Goal: Information Seeking & Learning: Learn about a topic

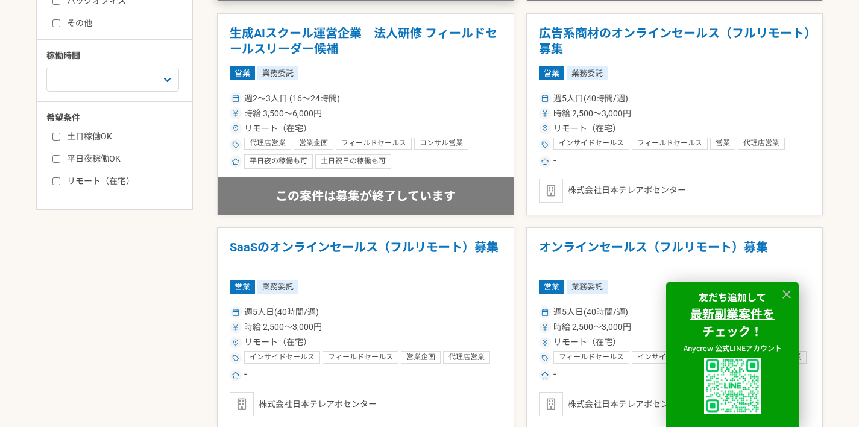
scroll to position [548, 0]
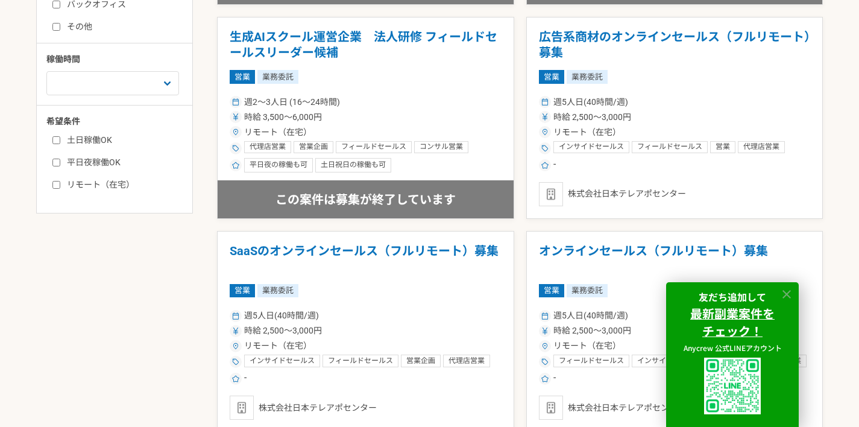
click at [789, 290] on icon at bounding box center [786, 294] width 8 height 8
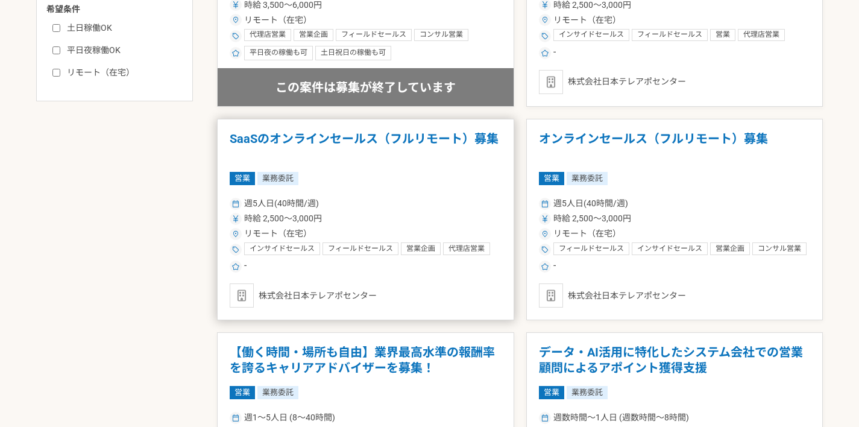
scroll to position [662, 0]
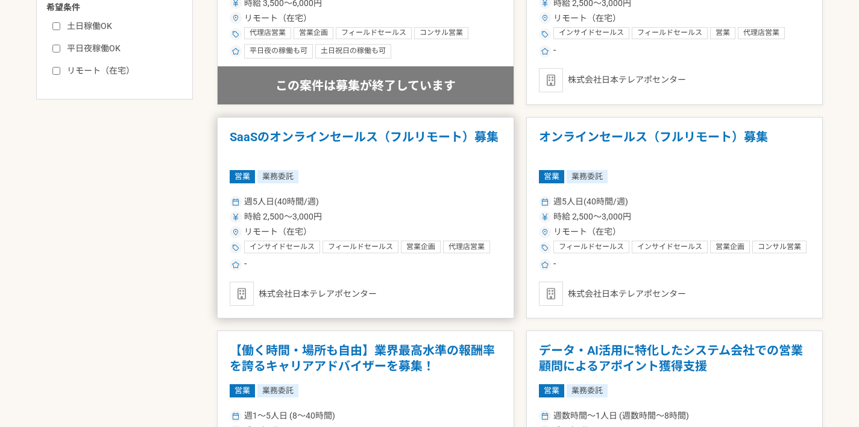
click at [349, 137] on h1 "SaaSのオンラインセールス（フルリモート）募集" at bounding box center [366, 145] width 272 height 31
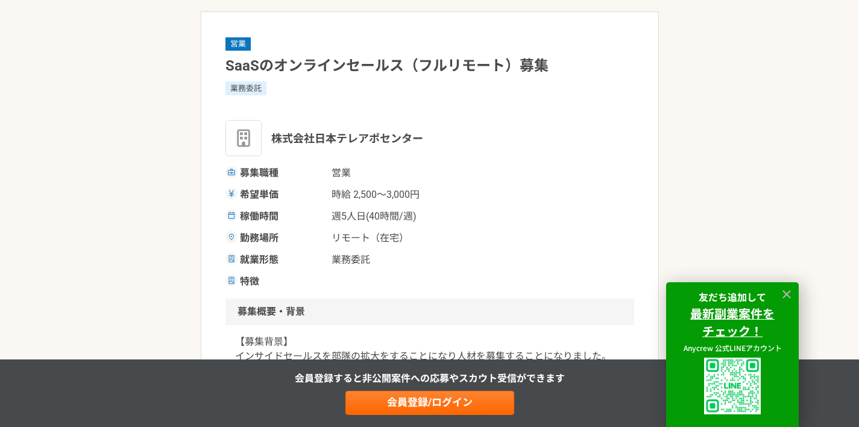
scroll to position [70, 0]
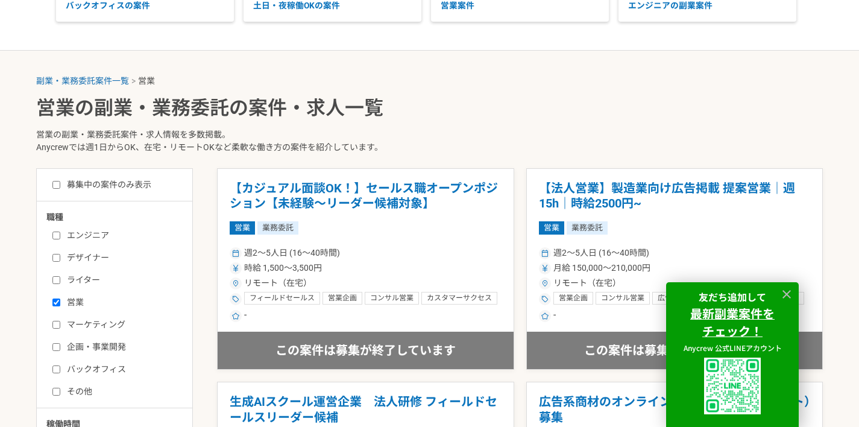
scroll to position [283, 0]
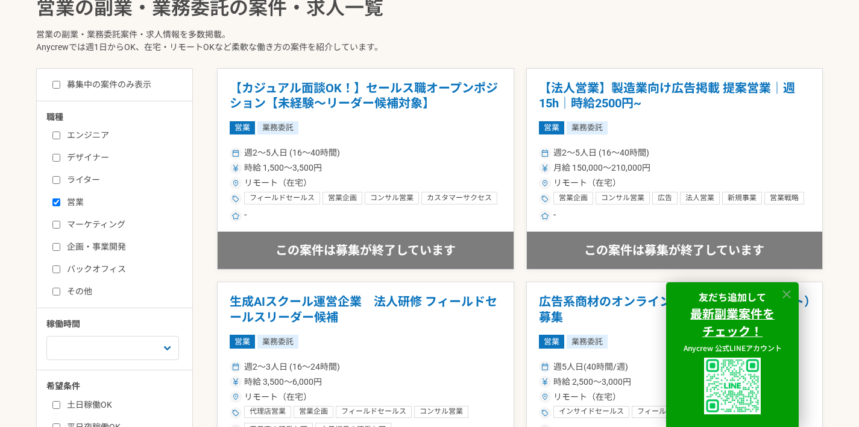
click at [789, 295] on icon at bounding box center [786, 294] width 8 height 8
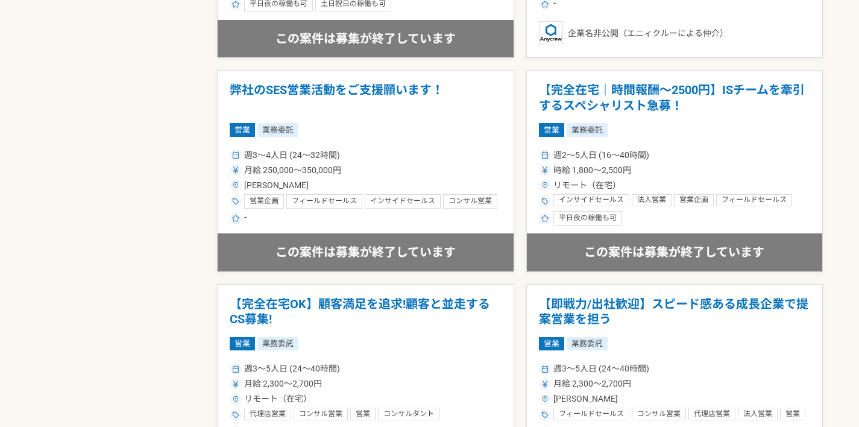
scroll to position [1339, 0]
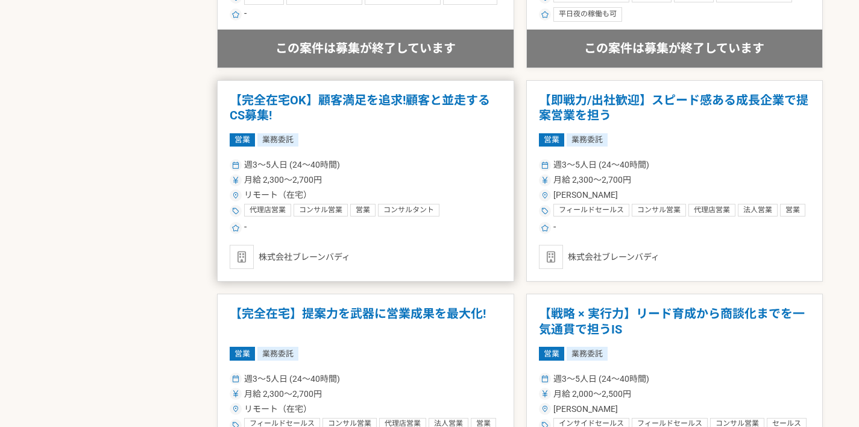
click at [309, 99] on h1 "【完全在宅OK】顧客満足を追求!顧客と並走するCS募集!" at bounding box center [366, 108] width 272 height 31
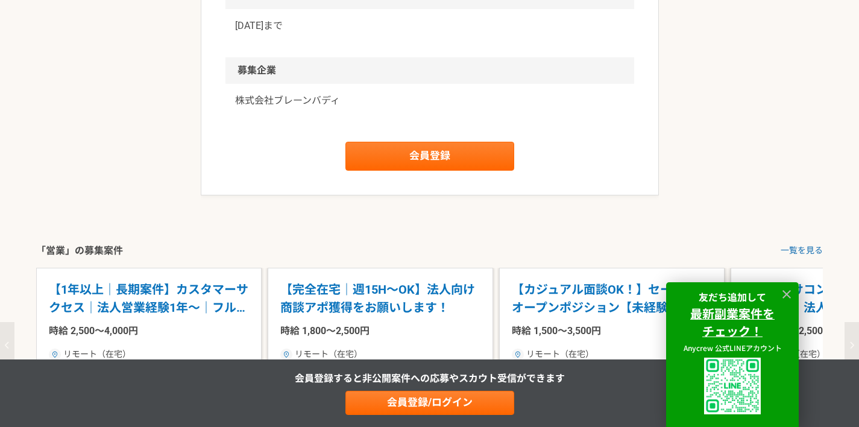
scroll to position [1042, 0]
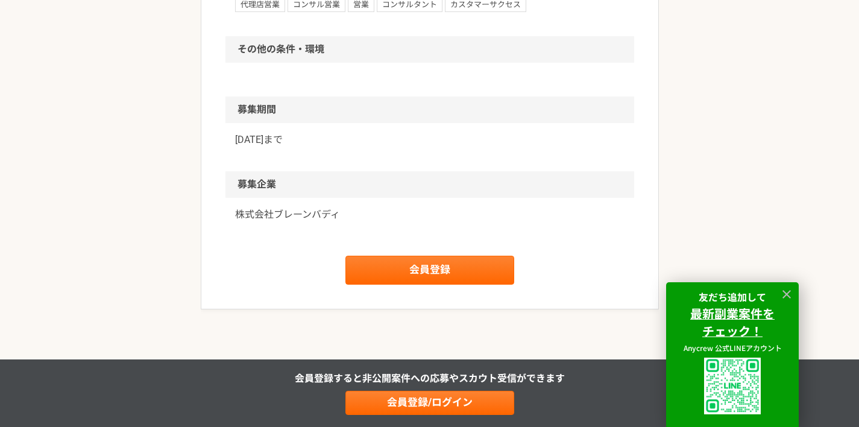
scroll to position [961, 0]
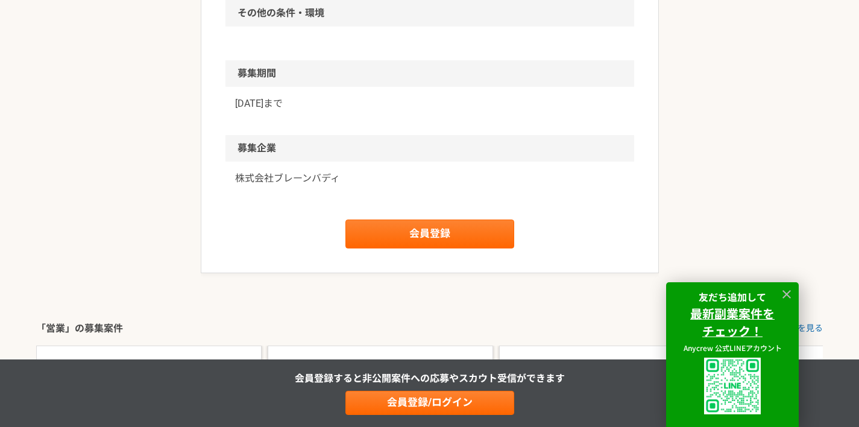
click at [235, 175] on p "株式会社ブレーンバディ" at bounding box center [429, 178] width 389 height 14
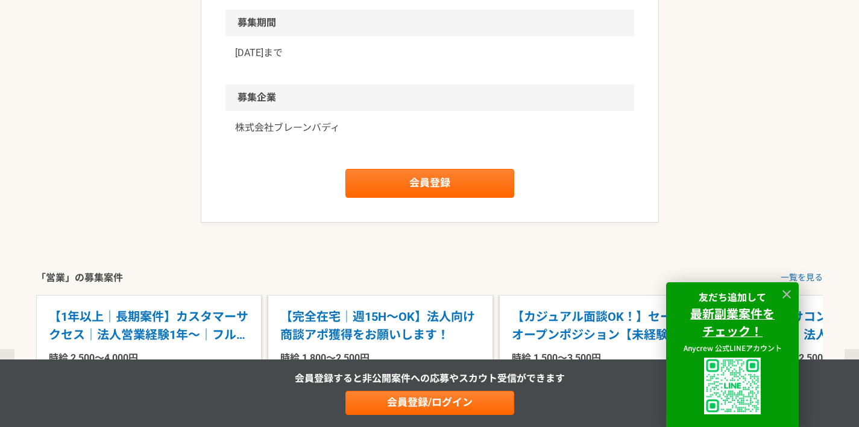
scroll to position [1140, 0]
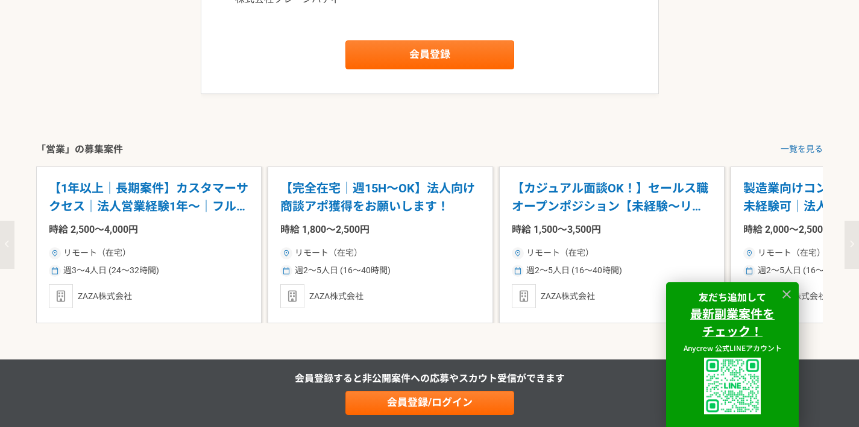
click at [849, 246] on icon "button" at bounding box center [851, 244] width 5 height 8
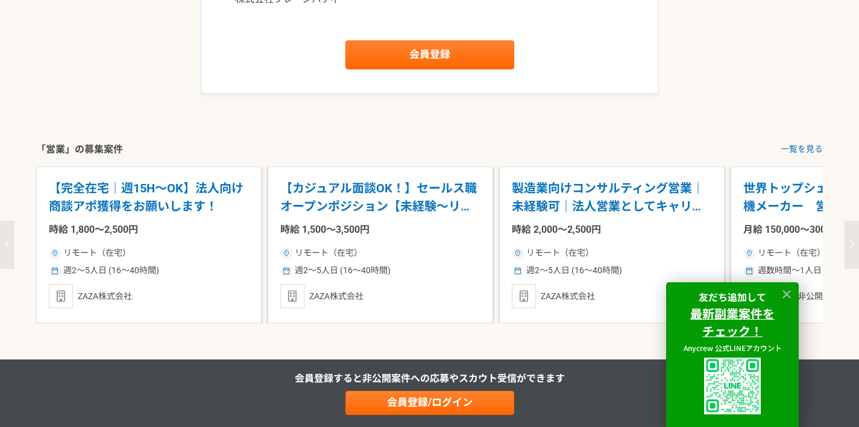
click at [849, 246] on icon "button" at bounding box center [851, 244] width 5 height 8
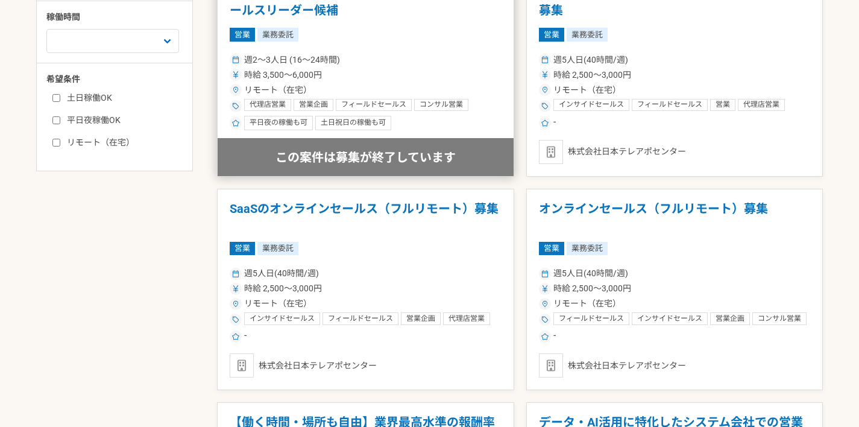
scroll to position [591, 0]
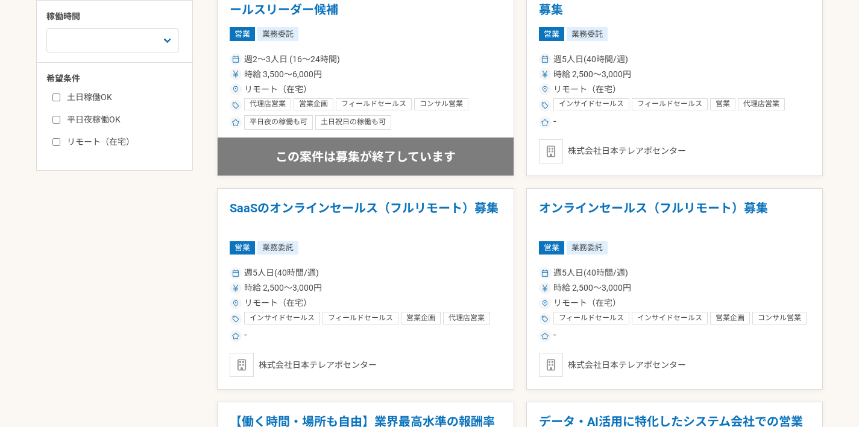
click at [57, 142] on input "リモート（在宅）" at bounding box center [56, 142] width 8 height 8
checkbox input "true"
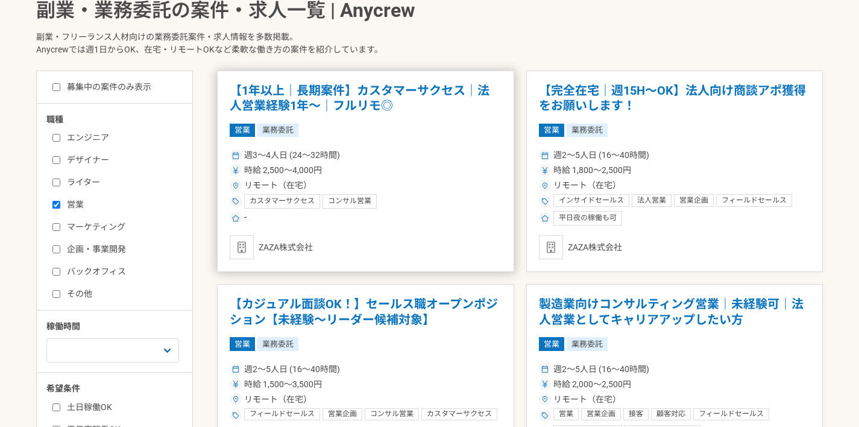
scroll to position [303, 0]
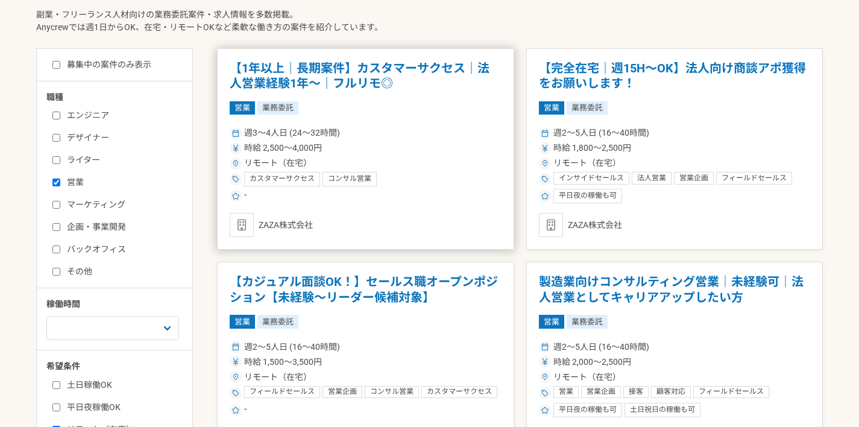
click at [374, 211] on article "【1年以上｜長期案件】カスタマーサクセス｜法人営業経験1年〜｜フルリモ◎ 営業 業務委託 週3〜4人日 (24〜32時間) 時給 2,500〜4,000円 リ…" at bounding box center [365, 149] width 297 height 202
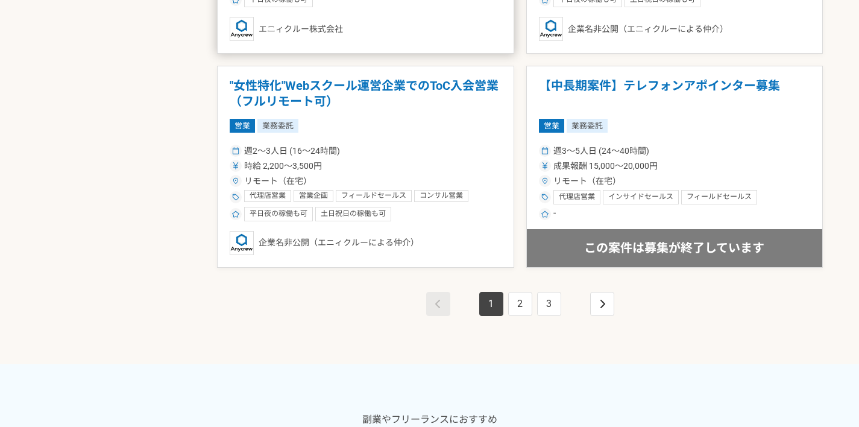
scroll to position [2222, 0]
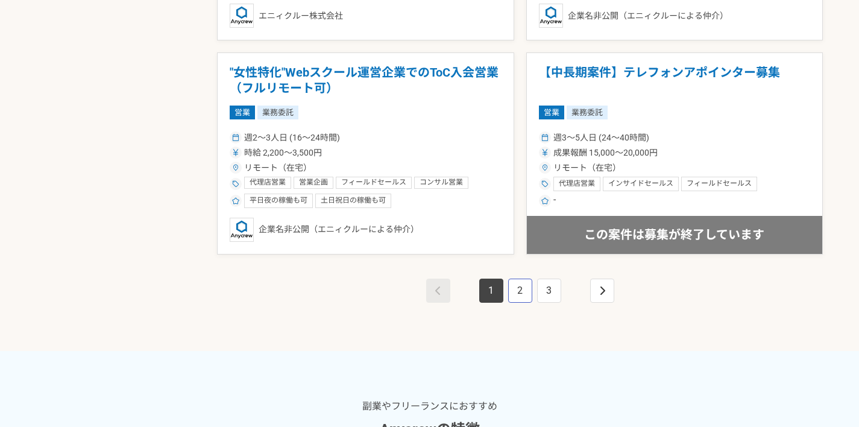
click at [519, 295] on link "2" at bounding box center [520, 290] width 24 height 24
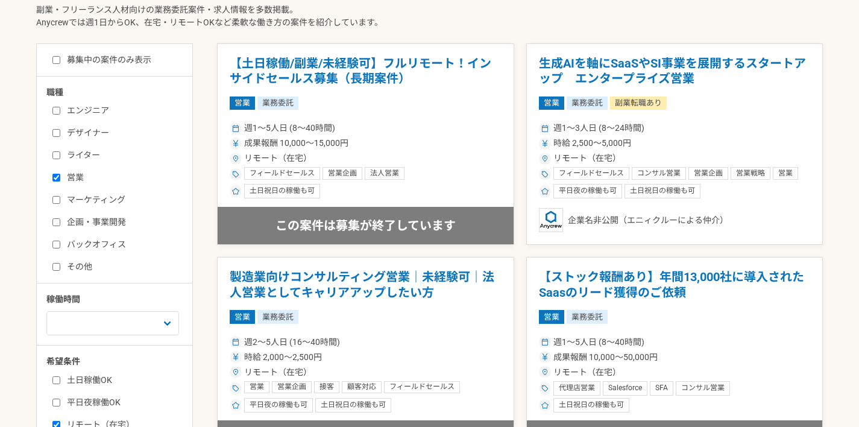
scroll to position [309, 0]
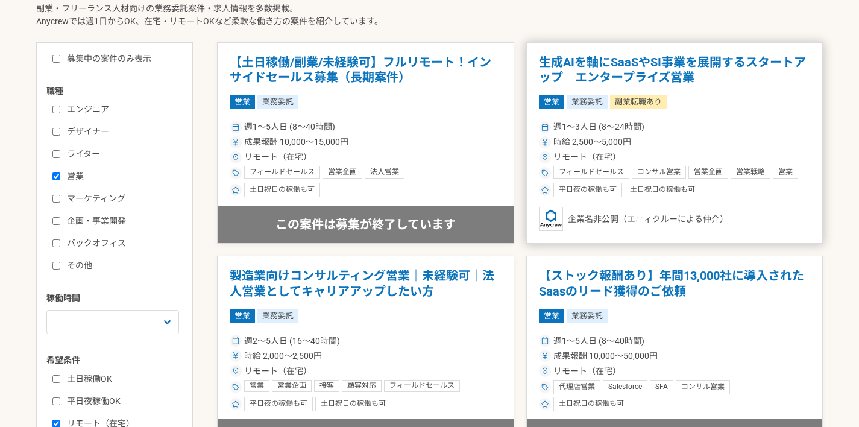
click at [646, 78] on h1 "生成AIを軸にSaaSやSI事業を展開するスタートアップ　エンタープライズ営業" at bounding box center [675, 70] width 272 height 31
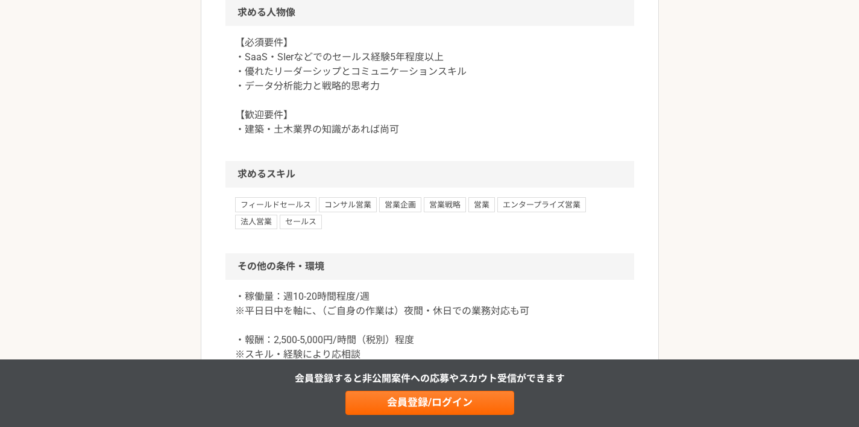
scroll to position [1210, 0]
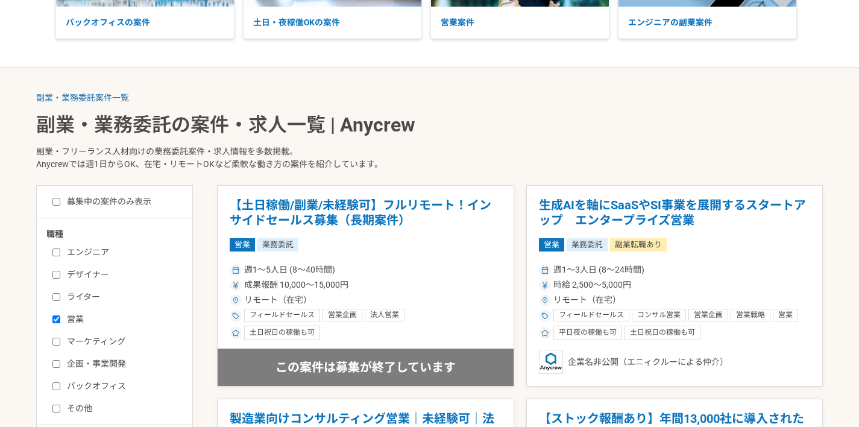
scroll to position [155, 0]
